Goal: Information Seeking & Learning: Learn about a topic

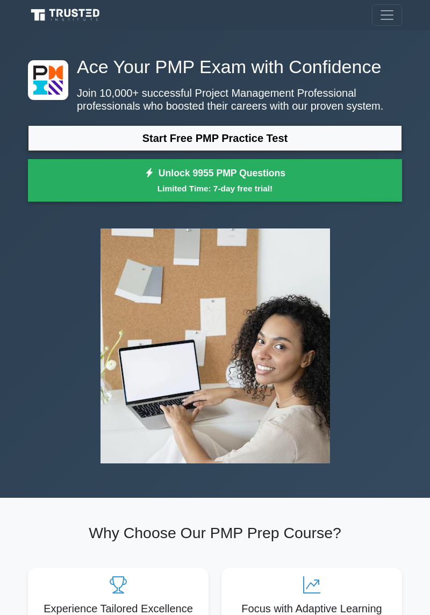
click at [290, 131] on link "Start Free PMP Practice Test" at bounding box center [215, 138] width 374 height 26
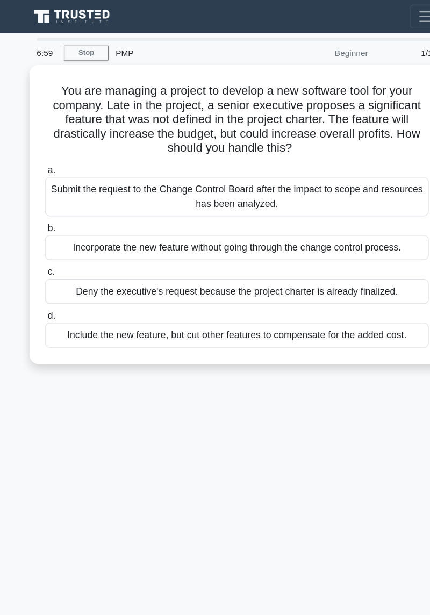
click at [380, 496] on div "6:59 Stop PMP Beginner 1/10 You are managing a project to develop a new softwar…" at bounding box center [215, 303] width 387 height 538
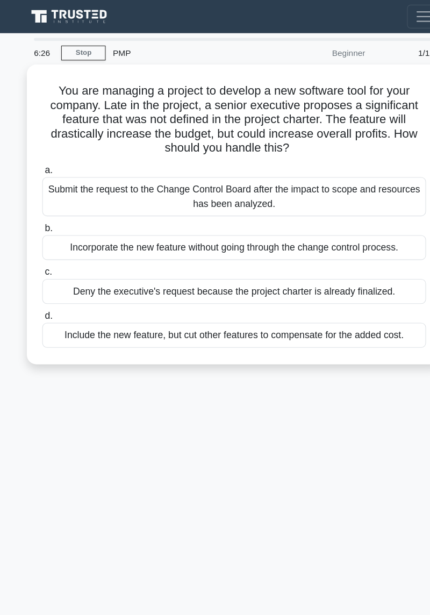
click at [247, 296] on div "Include the new feature, but cut other features to compensate for the added cos…" at bounding box center [215, 304] width 348 height 23
click at [41, 290] on input "d. Include the new feature, but cut other features to compensate for the added …" at bounding box center [41, 286] width 0 height 7
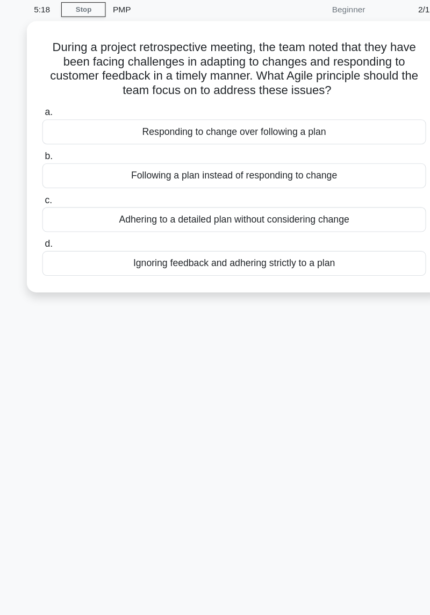
click at [275, 152] on div "Responding to change over following a plan" at bounding box center [215, 159] width 348 height 23
click at [41, 145] on input "a. Responding to change over following a plan" at bounding box center [41, 141] width 0 height 7
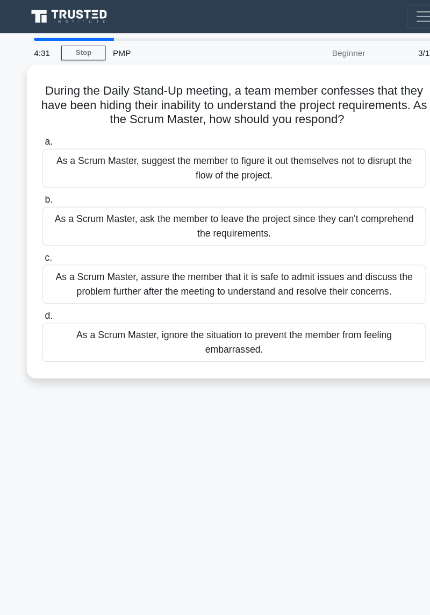
click at [161, 255] on div "As a Scrum Master, assure the member that it is safe to admit issues and discus…" at bounding box center [215, 257] width 348 height 35
click at [41, 238] on input "c. As a Scrum Master, assure the member that it is safe to admit issues and dis…" at bounding box center [41, 234] width 0 height 7
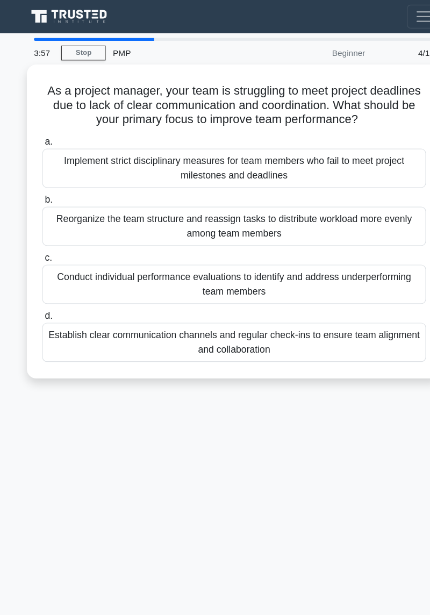
click at [259, 300] on div "Establish clear communication channels and regular check-ins to ensure team ali…" at bounding box center [215, 310] width 348 height 35
click at [41, 290] on input "d. Establish clear communication channels and regular check-ins to ensure team …" at bounding box center [41, 286] width 0 height 7
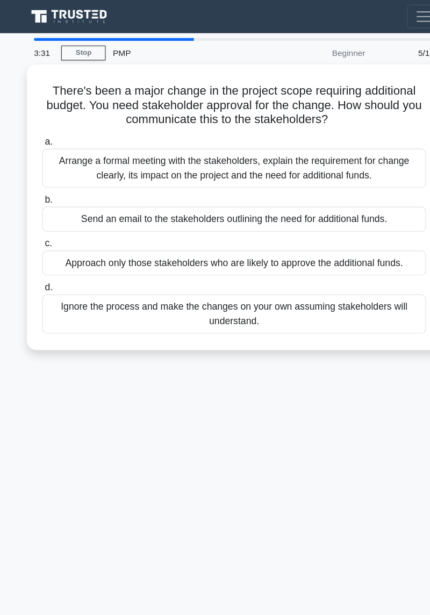
click at [291, 344] on div "3:31 Stop PMP Beginner 5/10 There's been a major change in the project scope re…" at bounding box center [215, 303] width 387 height 538
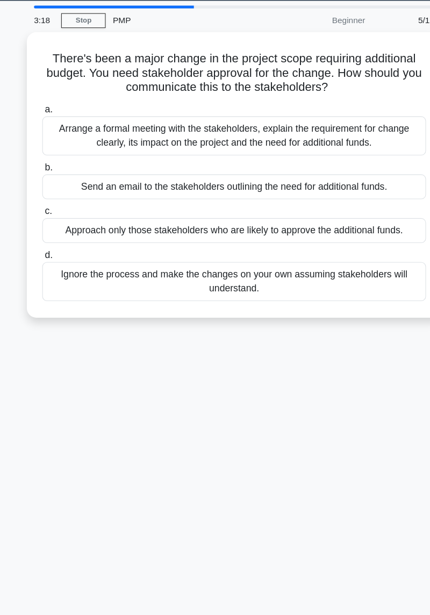
click at [188, 156] on div "Arrange a formal meeting with the stakeholders, explain the requirement for cha…" at bounding box center [215, 152] width 348 height 35
click at [41, 132] on input "a. Arrange a formal meeting with the stakeholders, explain the requirement for …" at bounding box center [41, 128] width 0 height 7
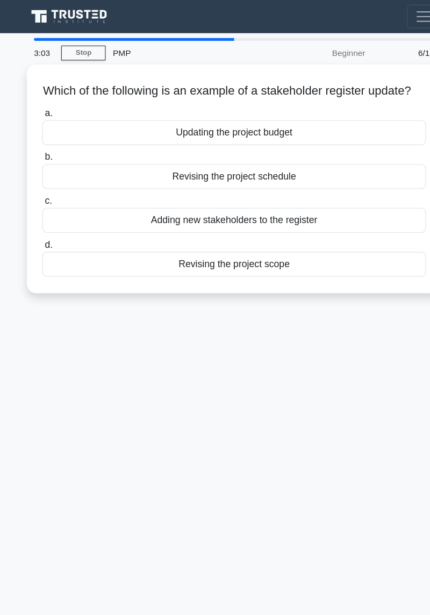
click at [311, 132] on div "Updating the project budget" at bounding box center [215, 120] width 348 height 23
click at [41, 106] on input "a. Updating the project budget" at bounding box center [41, 102] width 0 height 7
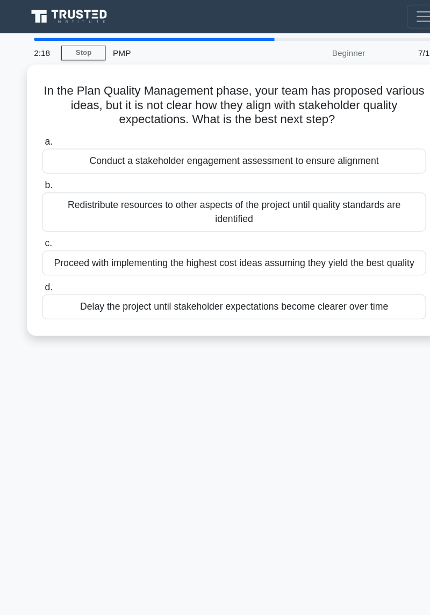
click at [337, 146] on div "Conduct a stakeholder engagement assessment to ensure alignment" at bounding box center [215, 146] width 348 height 23
click at [41, 132] on input "a. Conduct a stakeholder engagement assessment to ensure alignment" at bounding box center [41, 128] width 0 height 7
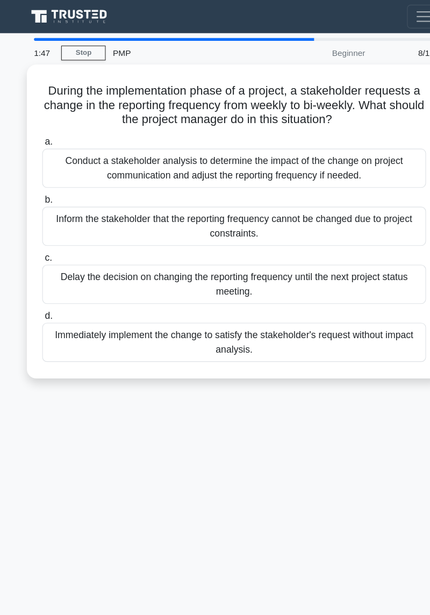
click at [247, 162] on div "Conduct a stakeholder analysis to determine the impact of the change on project…" at bounding box center [215, 152] width 348 height 35
click at [41, 132] on input "a. Conduct a stakeholder analysis to determine the impact of the change on proj…" at bounding box center [41, 128] width 0 height 7
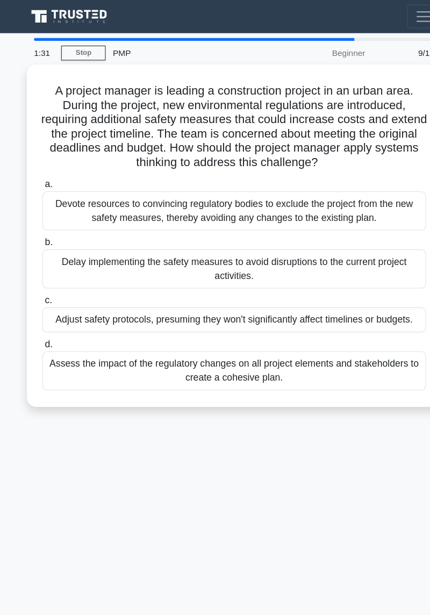
click at [218, 325] on div "Assess the impact of the regulatory changes on all project elements and stakeho…" at bounding box center [215, 336] width 348 height 35
click at [41, 316] on input "d. Assess the impact of the regulatory changes on all project elements and stak…" at bounding box center [41, 312] width 0 height 7
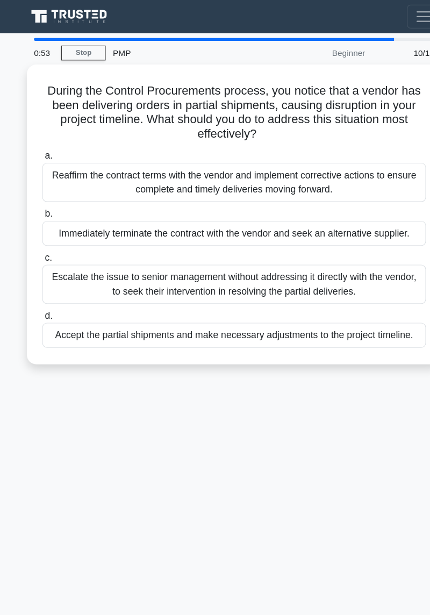
click at [257, 168] on div "Reaffirm the contract terms with the vendor and implement corrective actions to…" at bounding box center [215, 165] width 348 height 35
click at [41, 145] on input "a. Reaffirm the contract terms with the vendor and implement corrective actions…" at bounding box center [41, 141] width 0 height 7
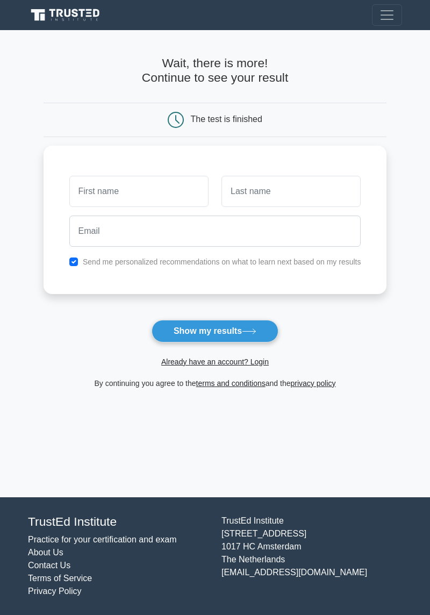
click at [126, 187] on input "text" at bounding box center [138, 191] width 139 height 31
type input "Loveness"
click at [299, 182] on input "text" at bounding box center [291, 191] width 139 height 31
type input "Omondi"
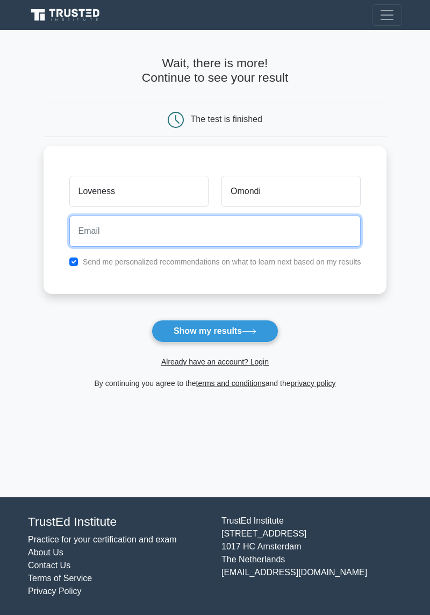
click at [169, 227] on input "email" at bounding box center [215, 231] width 292 height 31
click at [195, 223] on input "email" at bounding box center [215, 231] width 292 height 31
click at [98, 222] on input "email" at bounding box center [215, 231] width 292 height 31
type input "[EMAIL_ADDRESS][DOMAIN_NAME]"
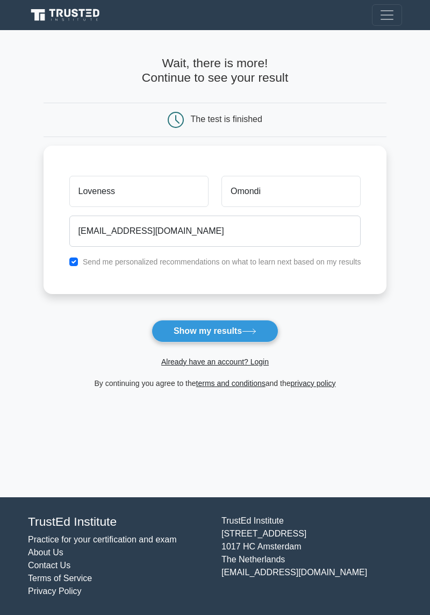
click at [230, 329] on button "Show my results" at bounding box center [215, 331] width 127 height 23
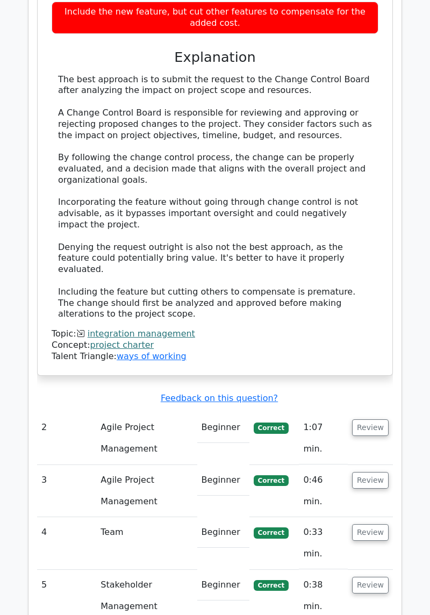
scroll to position [1249, 0]
